Goal: Navigation & Orientation: Go to known website

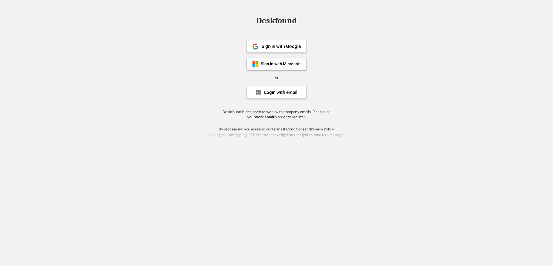
click at [269, 65] on div "Sign in with Microsoft" at bounding box center [281, 64] width 40 height 4
click at [267, 59] on div "Sign in with Microsoft" at bounding box center [276, 64] width 59 height 12
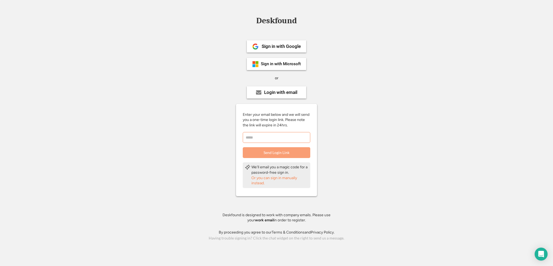
click at [278, 133] on input "email" at bounding box center [277, 137] width 68 height 11
type input "**********"
click at [301, 153] on button "Send Login Link" at bounding box center [277, 152] width 68 height 11
click at [267, 13] on div "× Success If there is a user associated with this email, we will send a one-tim…" at bounding box center [279, 18] width 73 height 26
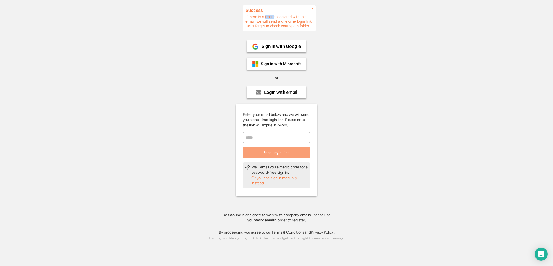
click at [267, 13] on div "× Success If there is a user associated with this email, we will send a one-tim…" at bounding box center [279, 18] width 73 height 26
click at [267, 14] on div "× Success If there is a user associated with this email, we will send a one-tim…" at bounding box center [279, 18] width 73 height 26
